Goal: Task Accomplishment & Management: Complete application form

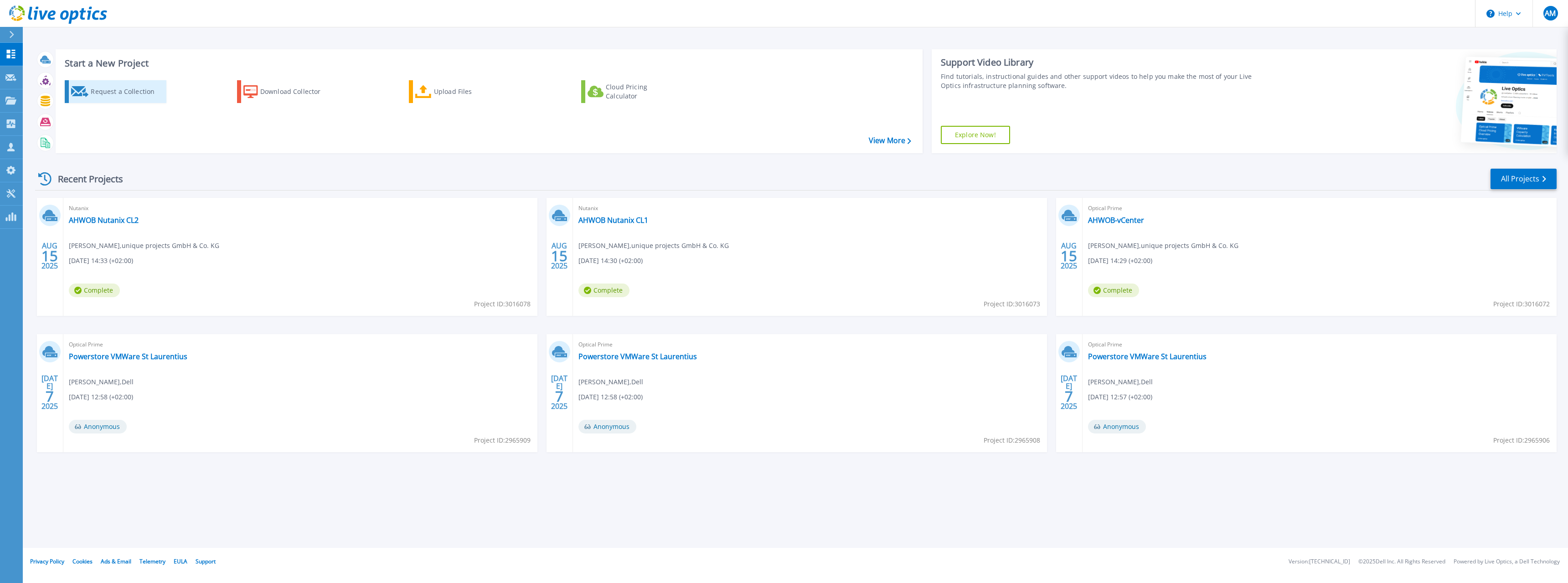
click at [129, 96] on div "Request a Collection" at bounding box center [127, 91] width 73 height 19
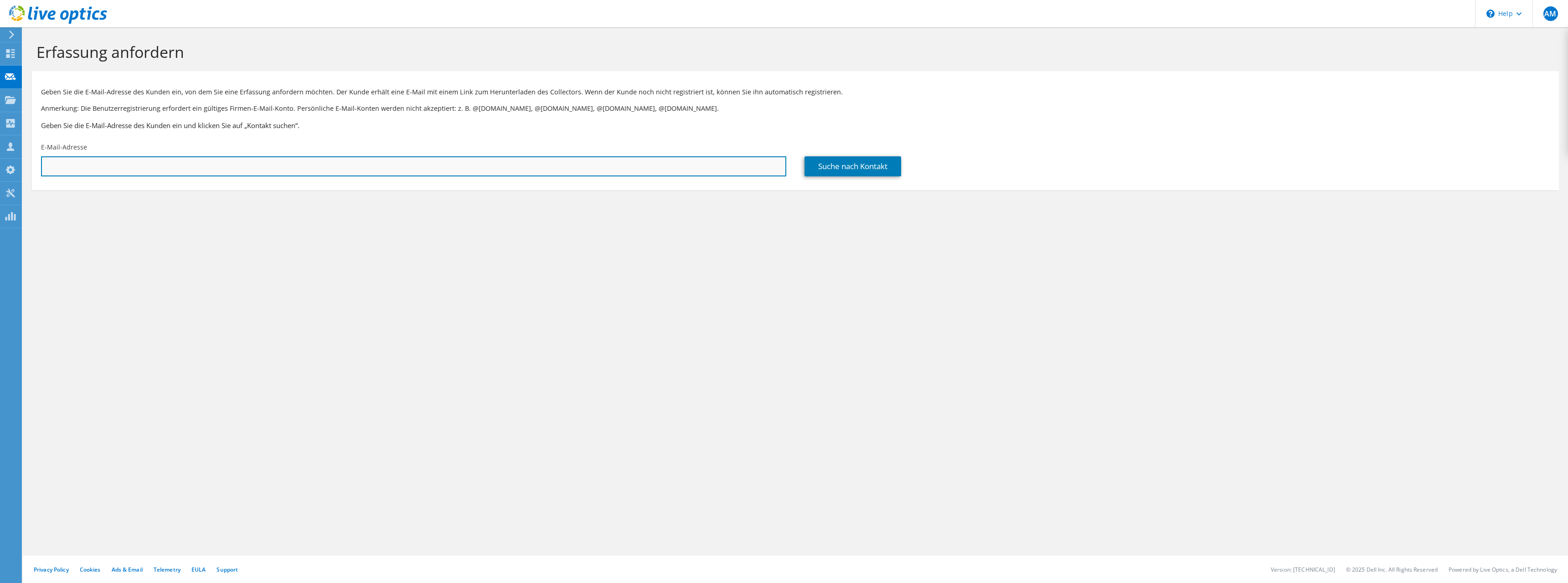
click at [144, 169] on input "text" at bounding box center [413, 166] width 745 height 20
paste input "[EMAIL_ADDRESS][DOMAIN_NAME]"
type input "[EMAIL_ADDRESS][DOMAIN_NAME]"
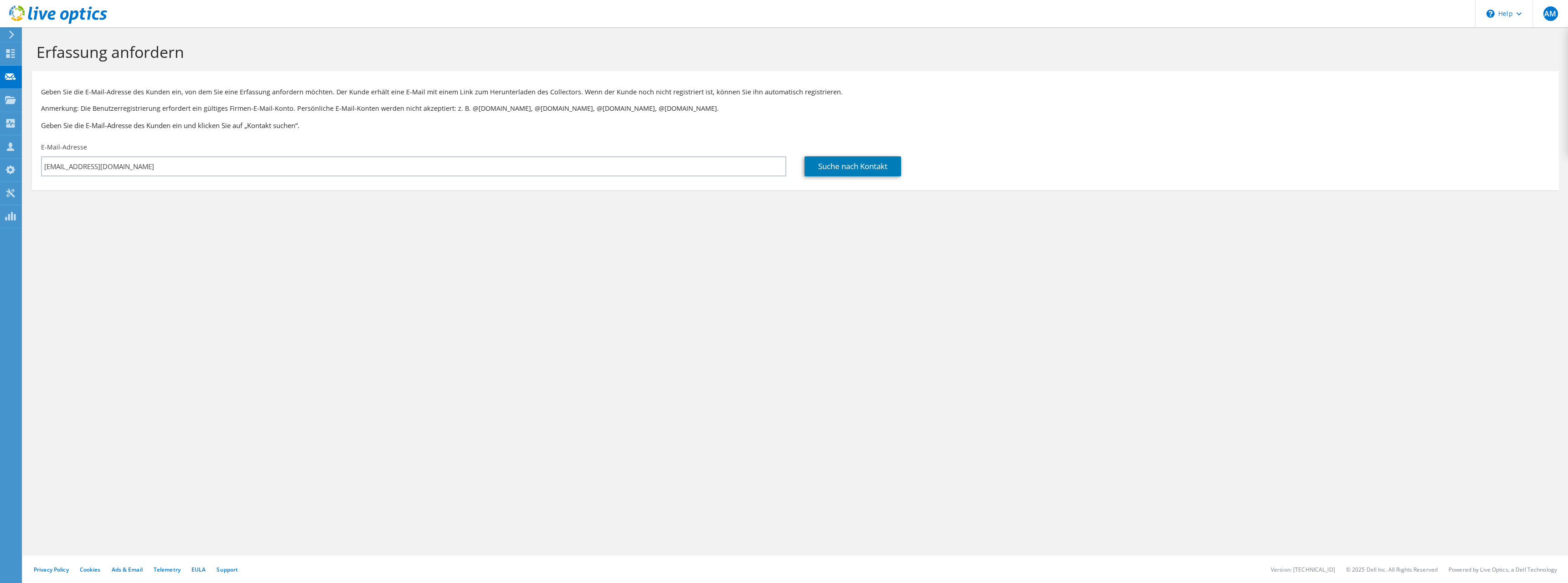
click at [175, 260] on div "Erfassung anfordern Geben Sie die E-Mail-Adresse des Kunden ein, von dem Sie ei…" at bounding box center [795, 305] width 1545 height 556
click at [865, 164] on link "Suche nach Kontakt" at bounding box center [852, 166] width 96 height 20
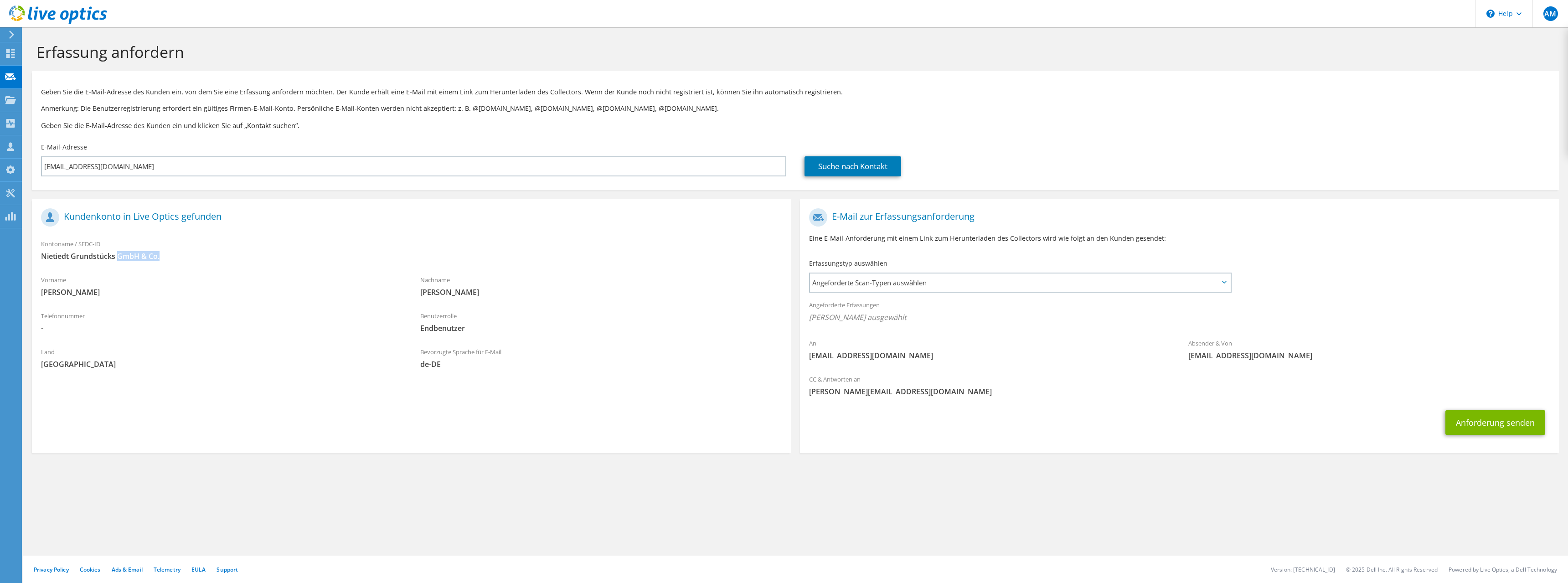
drag, startPoint x: 119, startPoint y: 258, endPoint x: 227, endPoint y: 267, distance: 108.4
click at [227, 267] on div "Kontoname / SFDC-ID Nietiedt Grundstücks GmbH & Co." at bounding box center [411, 252] width 759 height 36
click at [1495, 426] on button "Anforderung senden" at bounding box center [1495, 422] width 100 height 24
